Goal: Book appointment/travel/reservation

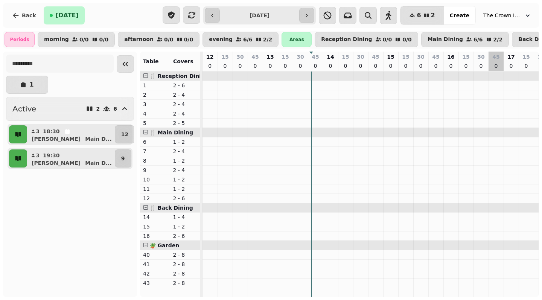
scroll to position [0, 154]
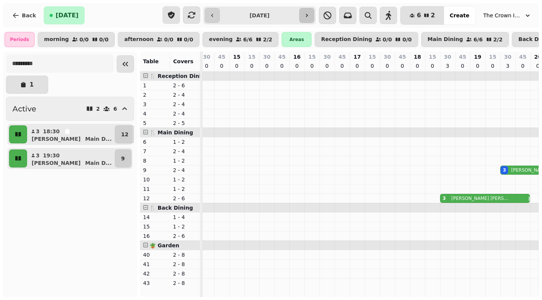
click at [310, 14] on icon "button" at bounding box center [307, 15] width 6 height 6
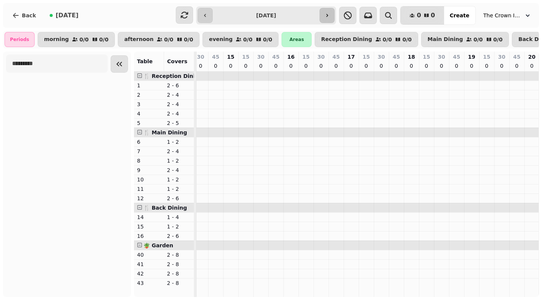
click at [330, 18] on icon "button" at bounding box center [327, 15] width 6 height 6
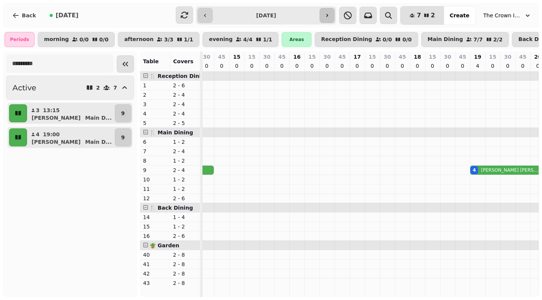
click at [330, 18] on icon "button" at bounding box center [327, 15] width 6 height 6
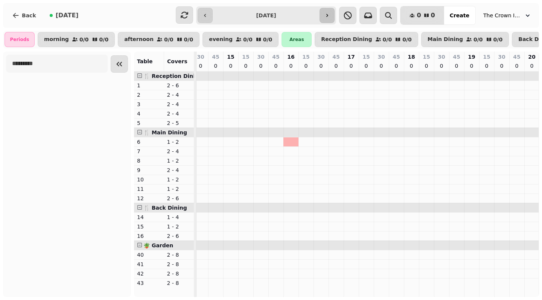
click at [332, 18] on button "button" at bounding box center [327, 15] width 15 height 15
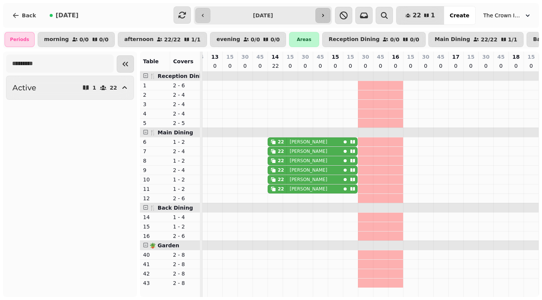
scroll to position [0, 49]
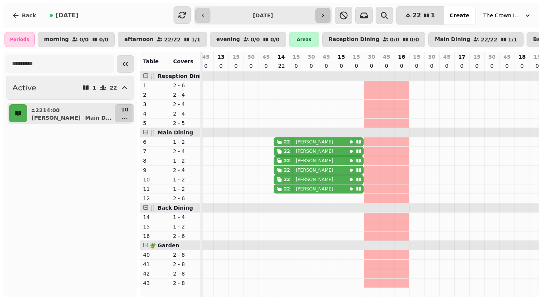
click at [331, 18] on button "button" at bounding box center [323, 15] width 15 height 15
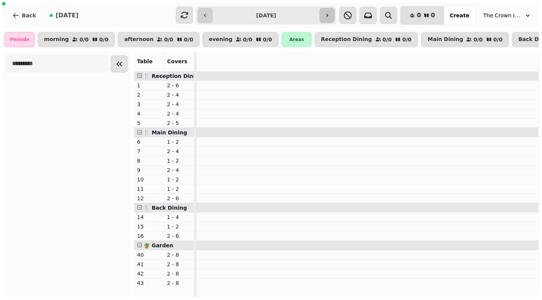
scroll to position [0, 0]
click at [332, 18] on button "button" at bounding box center [327, 15] width 15 height 15
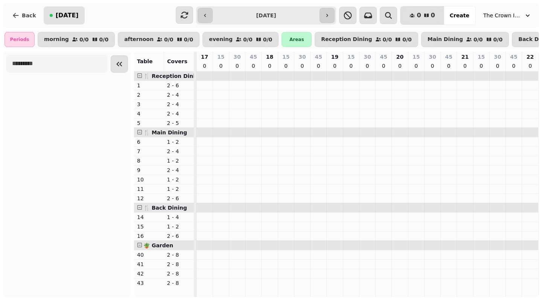
click at [61, 17] on span "[DATE]" at bounding box center [67, 15] width 23 height 6
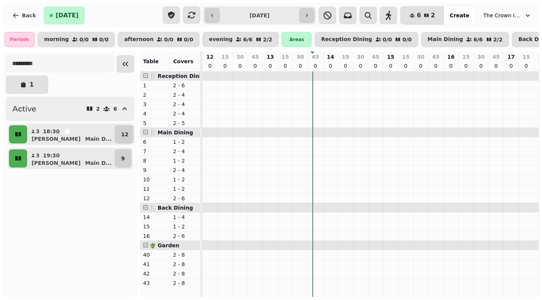
scroll to position [0, 154]
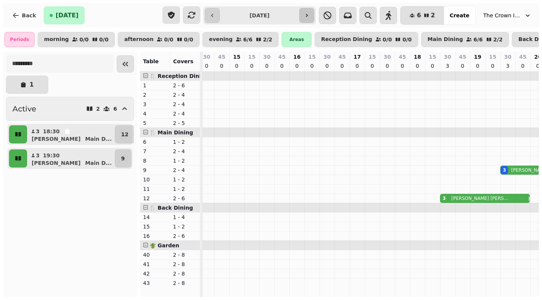
click at [310, 15] on icon "button" at bounding box center [307, 15] width 6 height 6
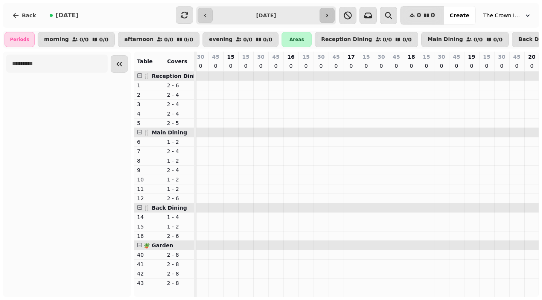
click at [330, 18] on icon "button" at bounding box center [327, 15] width 6 height 6
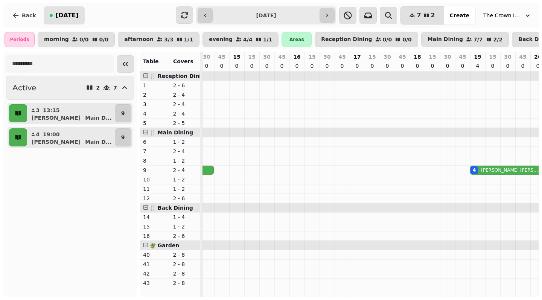
click at [64, 15] on span "[DATE]" at bounding box center [67, 15] width 23 height 6
type input "**********"
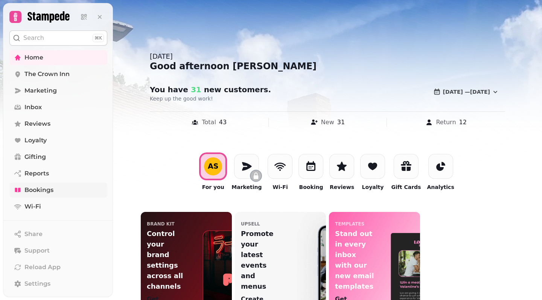
click at [48, 192] on span "Bookings" at bounding box center [38, 190] width 29 height 9
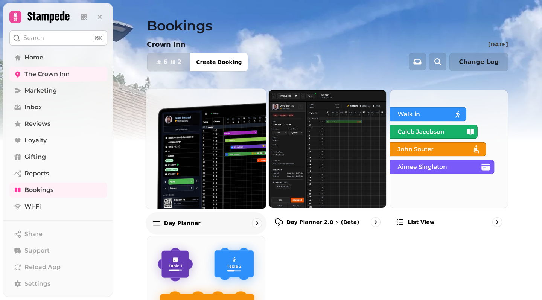
click at [219, 161] on img at bounding box center [206, 148] width 132 height 132
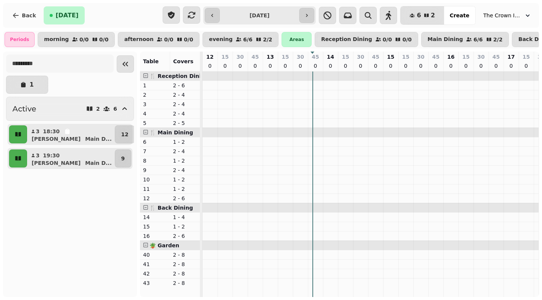
scroll to position [0, 111]
